Goal: Task Accomplishment & Management: Manage account settings

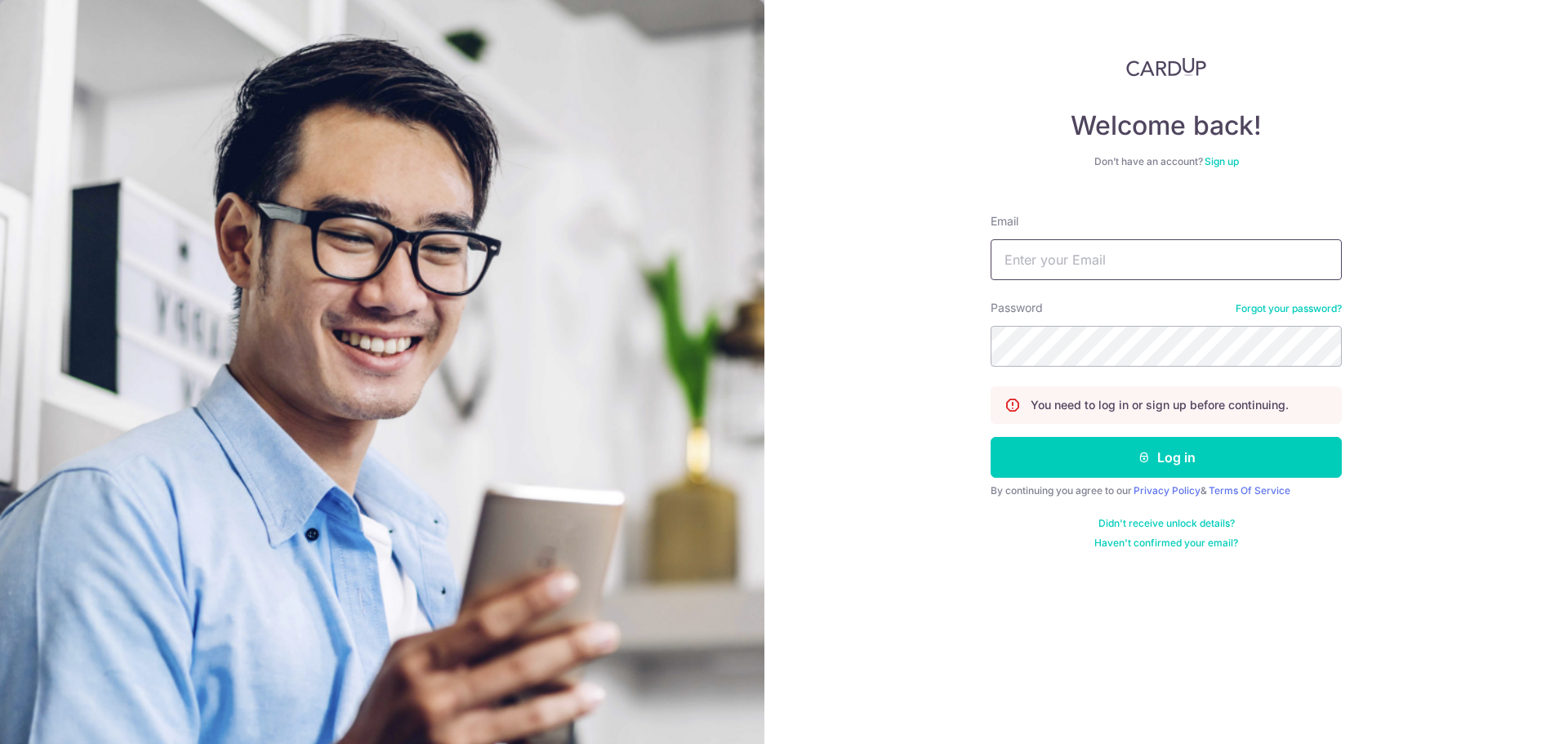
click at [1066, 263] on input "Email" at bounding box center [1166, 260] width 351 height 41
type input "jeffrey@pave.com.sg"
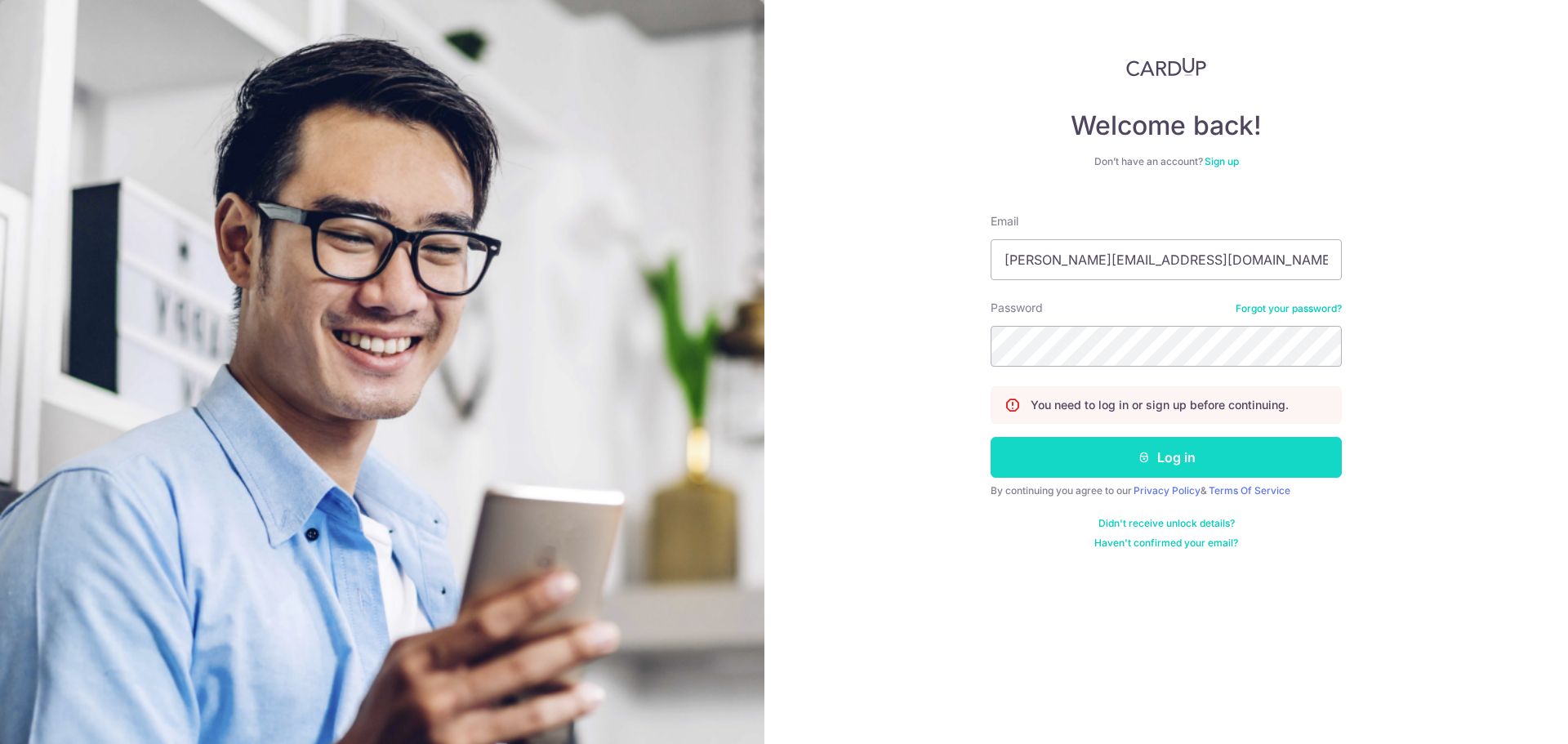
click at [1159, 462] on button "Log in" at bounding box center [1166, 457] width 351 height 41
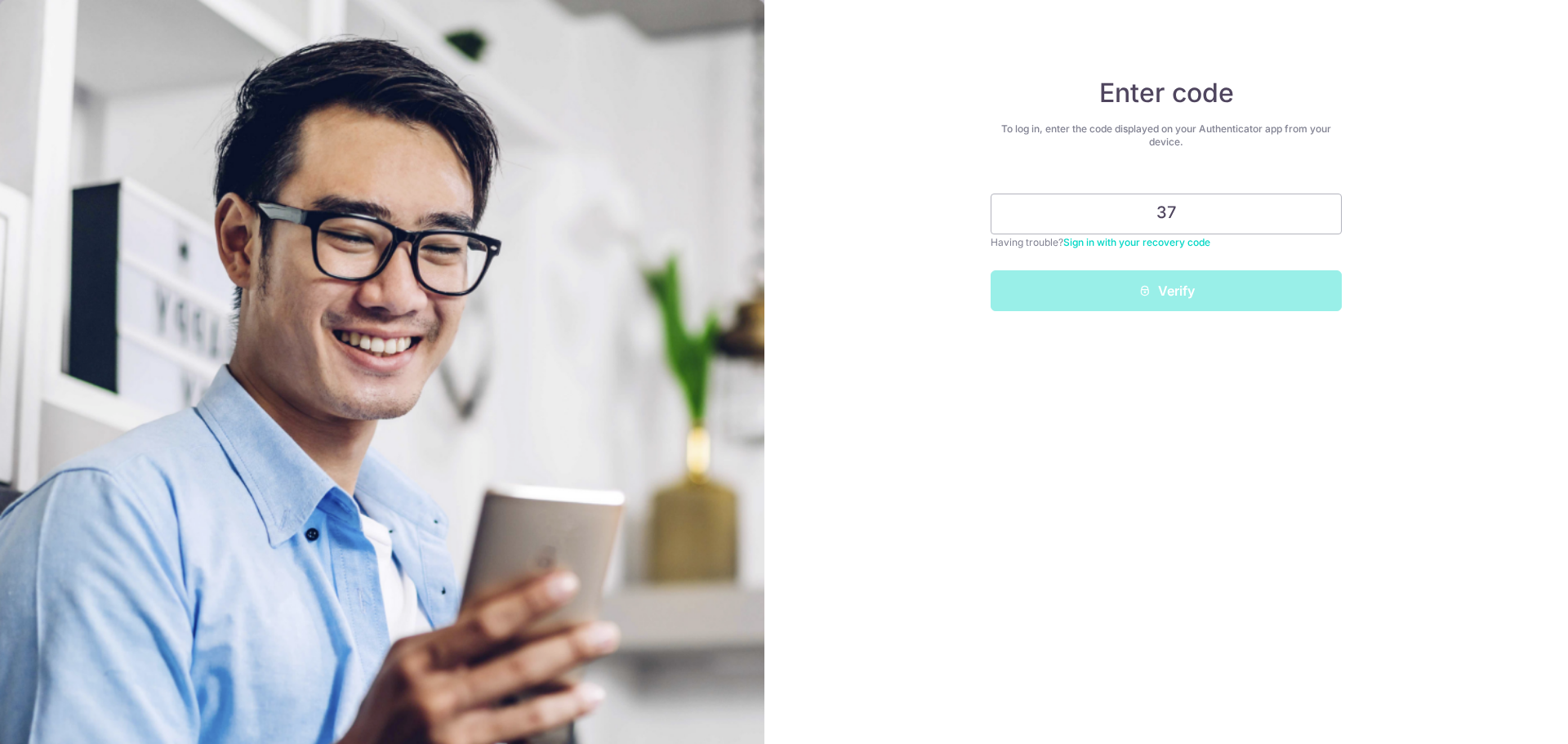
type input "3"
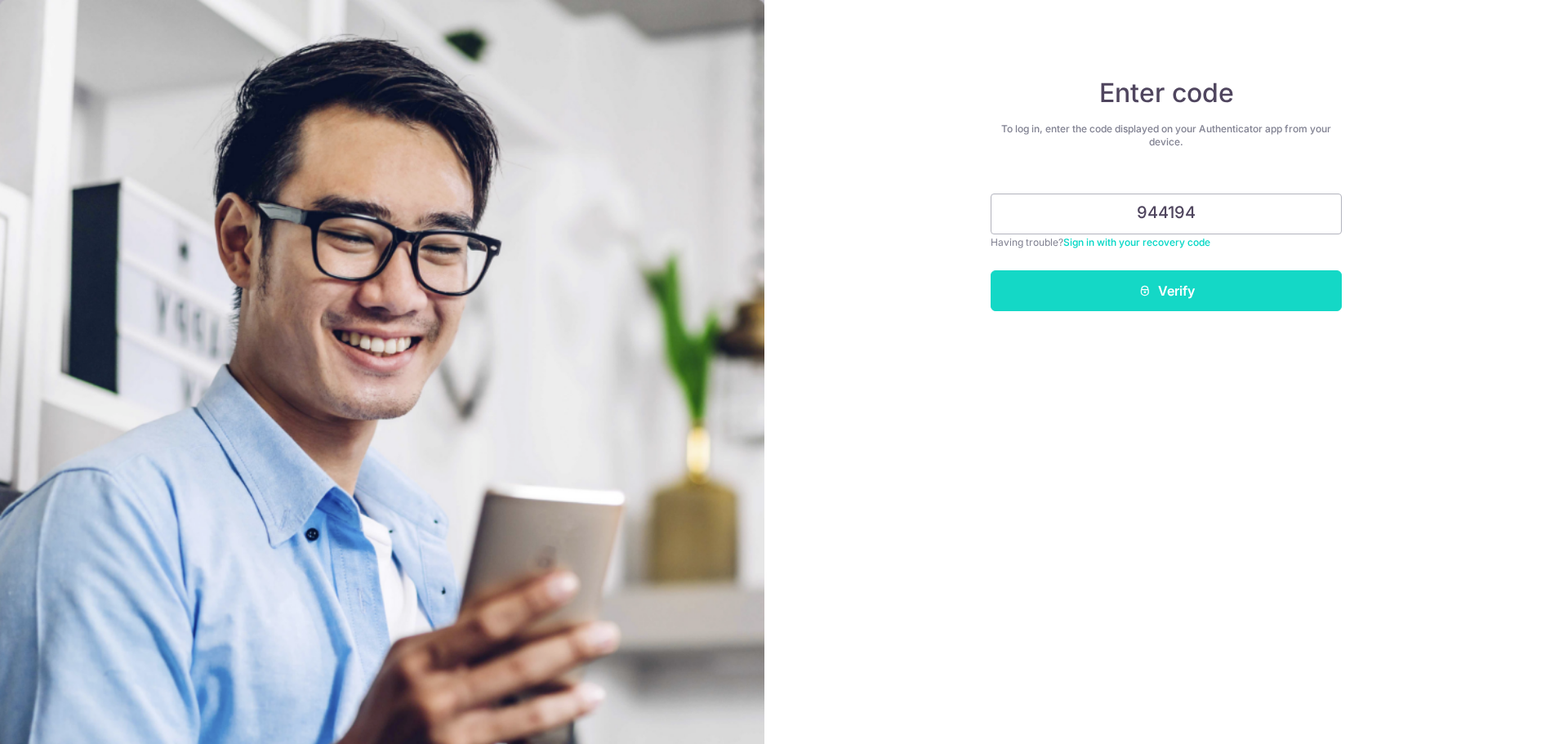
type input "944194"
click at [1181, 301] on button "Verify" at bounding box center [1166, 290] width 351 height 41
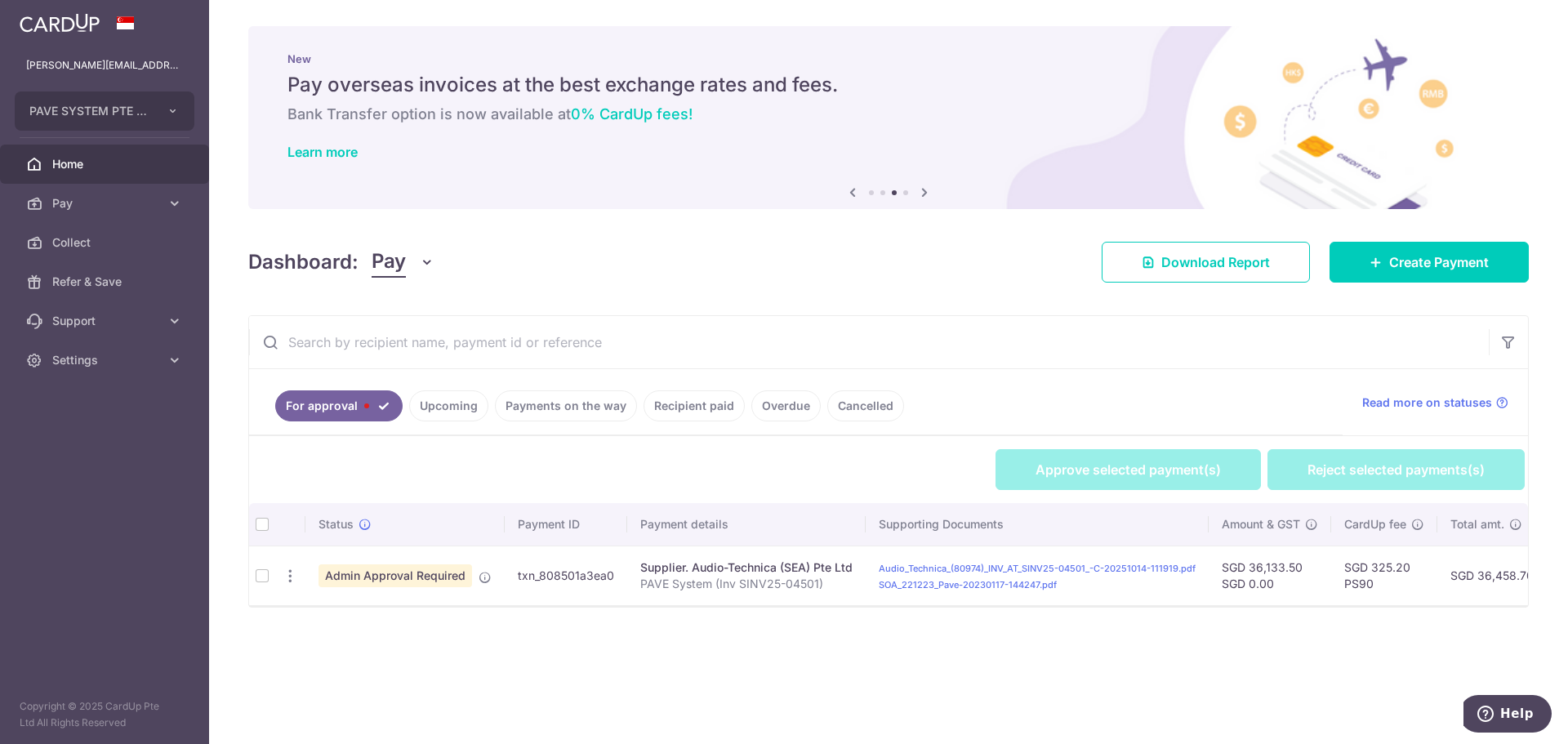
click at [262, 578] on td at bounding box center [262, 575] width 26 height 60
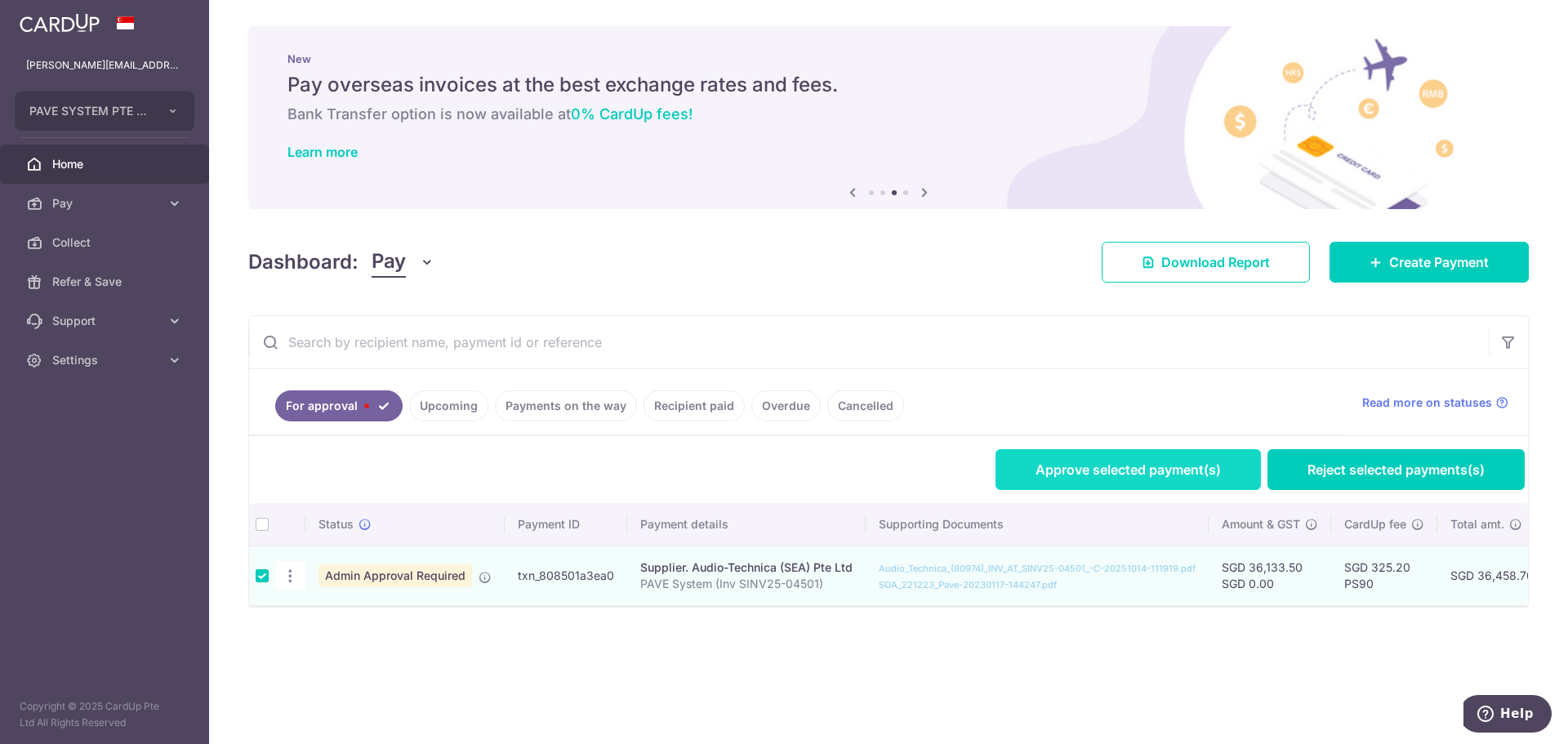
click at [1123, 470] on link "Approve selected payment(s)" at bounding box center [1128, 469] width 265 height 41
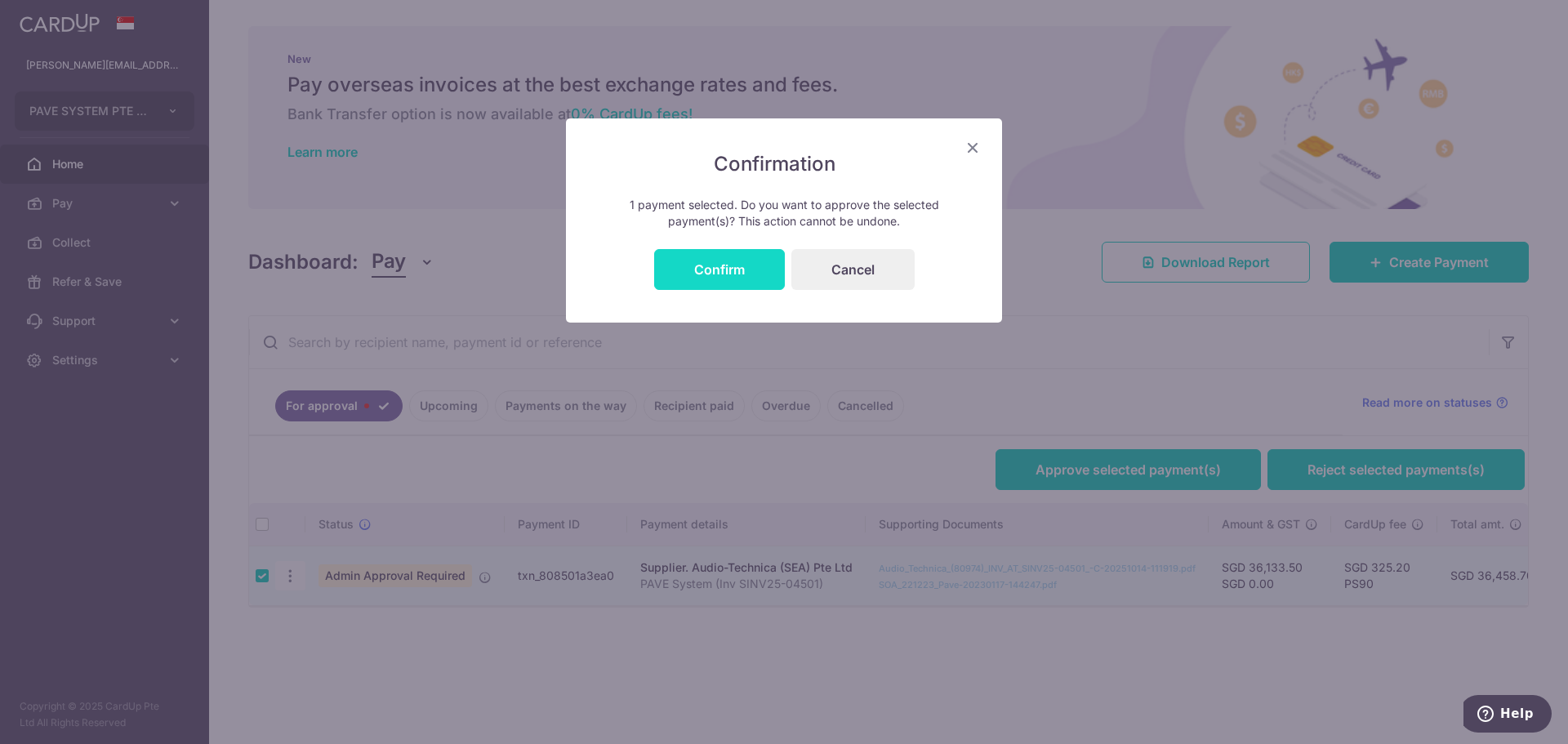
click at [736, 275] on button "Confirm" at bounding box center [720, 269] width 131 height 41
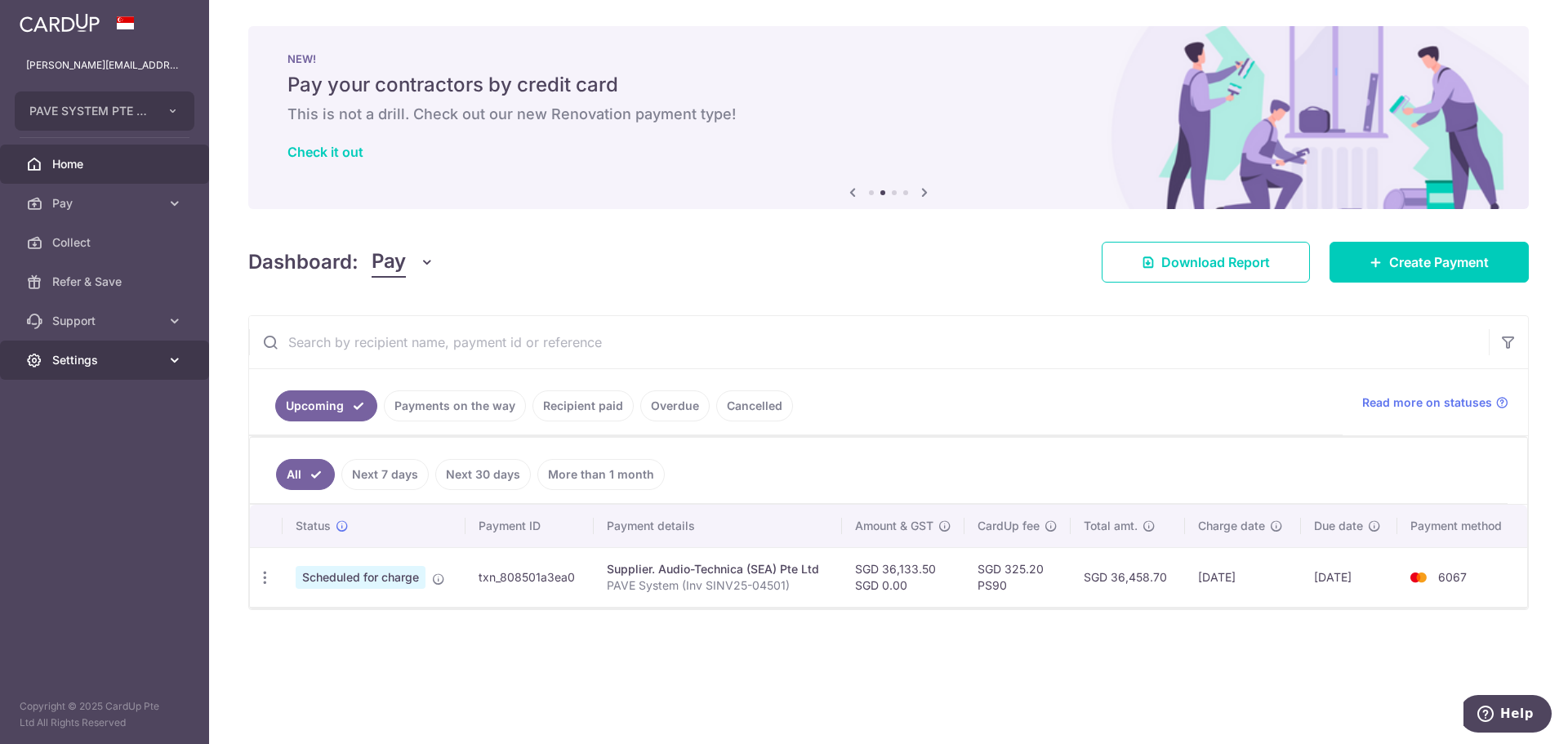
click at [110, 366] on span "Settings" at bounding box center [106, 360] width 108 height 17
click at [88, 436] on span "Logout" at bounding box center [106, 439] width 108 height 17
